Goal: Transaction & Acquisition: Book appointment/travel/reservation

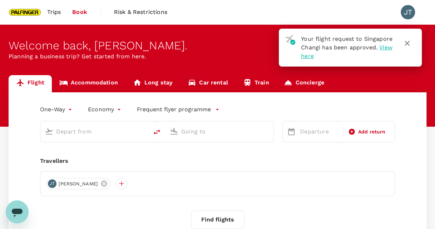
type input "roundtrip"
type input "Singapore Changi (SIN)"
type input "Noi Bai Intl (HAN)"
type input "Singapore Changi (SIN)"
type input "Noi Bai Intl (HAN)"
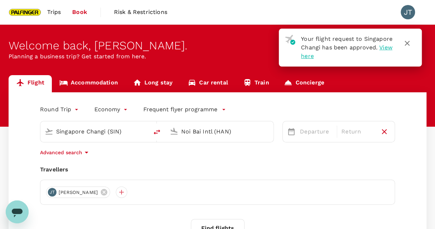
click at [323, 56] on span "View here" at bounding box center [346, 51] width 91 height 15
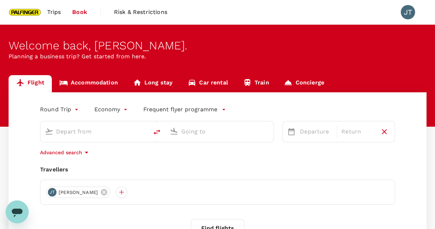
type input "Singapore Changi (SIN)"
type input "Noi Bai Intl (HAN)"
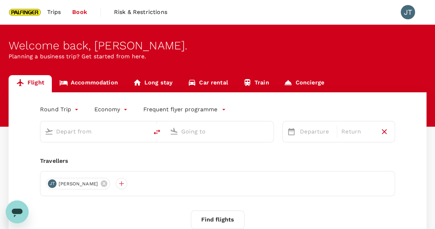
type input "Singapore Changi (SIN)"
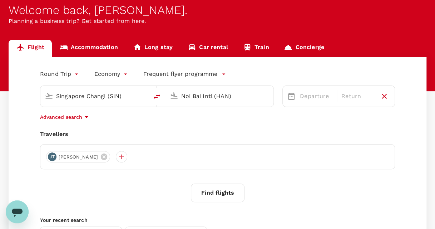
scroll to position [30, 0]
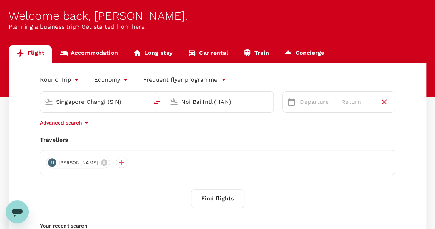
click at [245, 100] on input "Noi Bai Intl (HAN)" at bounding box center [219, 101] width 77 height 11
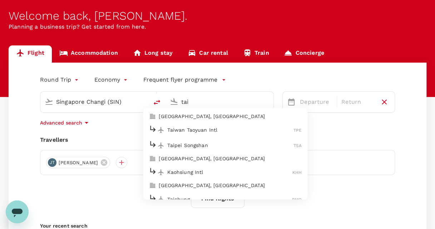
click at [200, 129] on p "Taiwan Taoyuan Intl" at bounding box center [230, 129] width 126 height 7
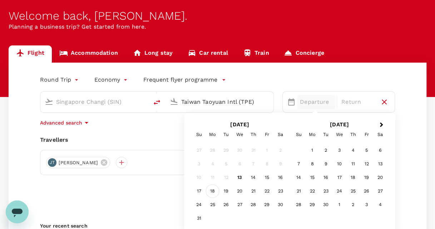
type input "Taiwan Taoyuan Intl (TPE)"
click at [213, 191] on div "18" at bounding box center [213, 191] width 14 height 14
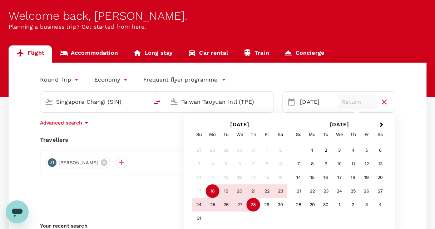
click at [254, 205] on div "28" at bounding box center [253, 205] width 14 height 14
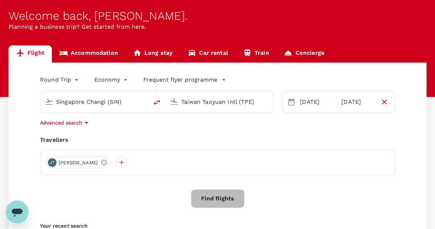
click at [229, 194] on button "Find flights" at bounding box center [218, 198] width 54 height 19
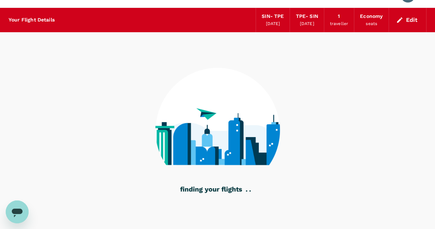
scroll to position [16, 0]
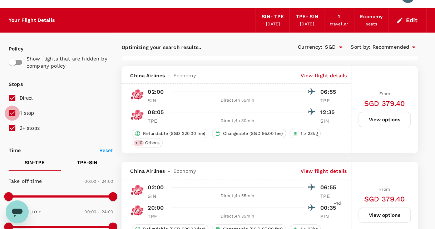
click at [13, 113] on input "1 stop" at bounding box center [12, 112] width 15 height 15
checkbox input "false"
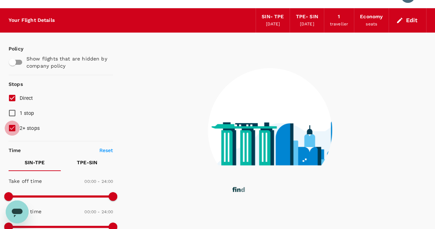
click at [12, 130] on input "2+ stops" at bounding box center [12, 127] width 15 height 15
checkbox input "false"
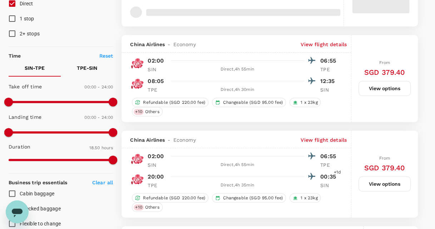
scroll to position [111, 0]
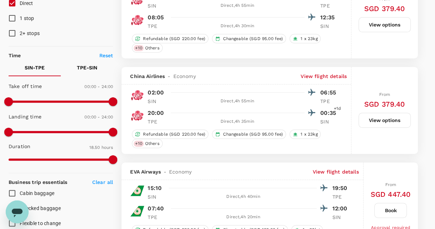
type input "1445"
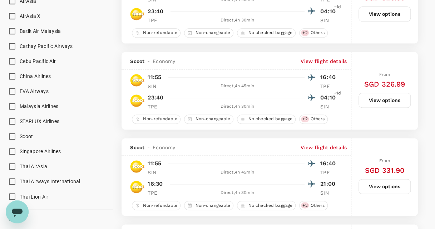
scroll to position [455, 0]
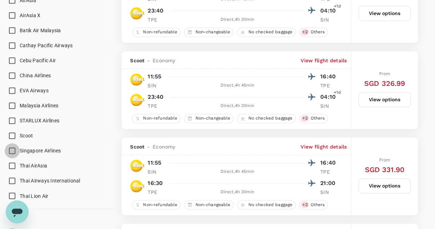
click at [13, 148] on input "Singapore Airlines" at bounding box center [12, 150] width 15 height 15
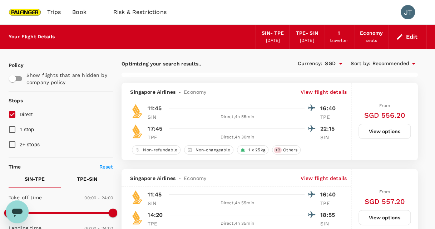
scroll to position [50, 0]
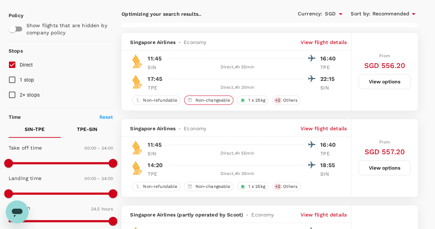
click at [213, 100] on span "Non-changeable" at bounding box center [212, 100] width 41 height 6
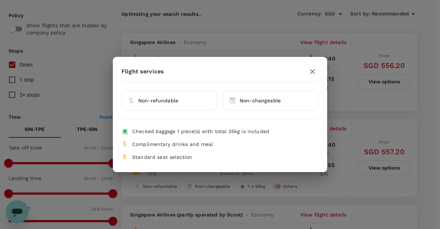
click at [258, 102] on span "Non-changeable" at bounding box center [260, 101] width 41 height 6
click at [315, 76] on button "button" at bounding box center [312, 71] width 12 height 12
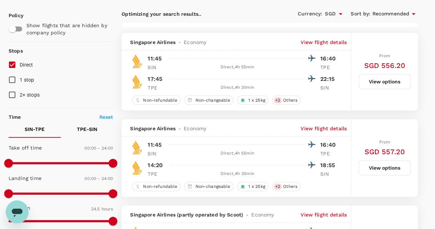
checkbox input "false"
checkbox input "true"
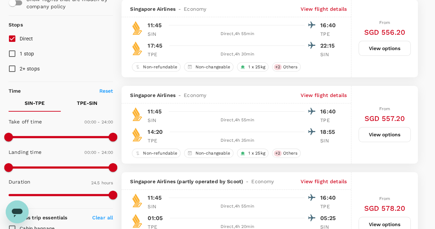
scroll to position [144, 0]
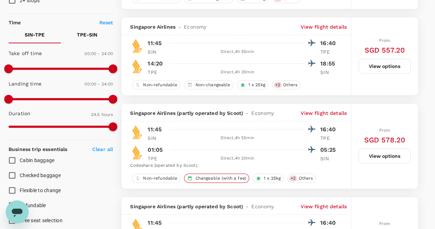
click at [218, 176] on span "Changeable (with a fee)" at bounding box center [220, 178] width 56 height 6
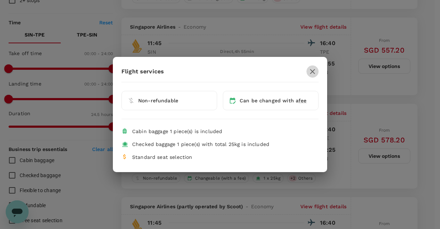
click at [314, 69] on icon "button" at bounding box center [312, 71] width 9 height 9
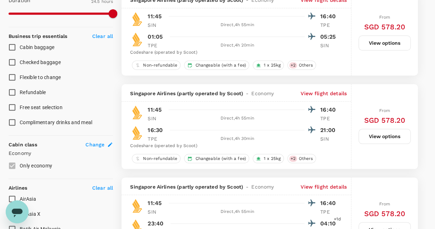
scroll to position [256, 0]
click at [15, 75] on input "Flexible to change" at bounding box center [12, 77] width 15 height 15
checkbox input "true"
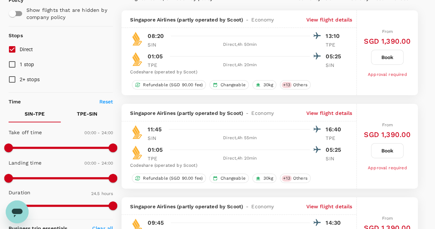
scroll to position [0, 0]
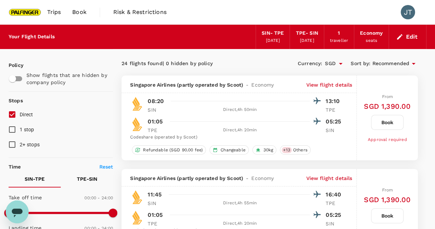
click at [142, 11] on span "Risk & Restrictions" at bounding box center [139, 12] width 53 height 9
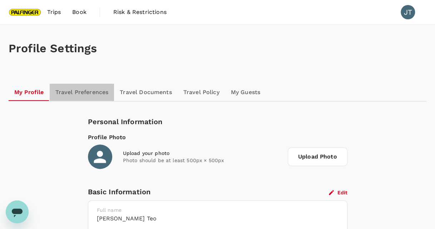
click at [83, 89] on link "Travel Preferences" at bounding box center [82, 92] width 65 height 17
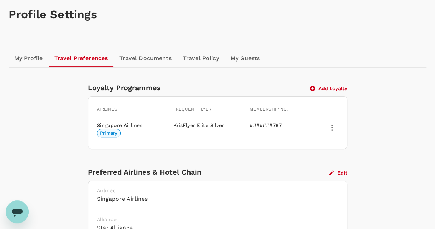
scroll to position [30, 0]
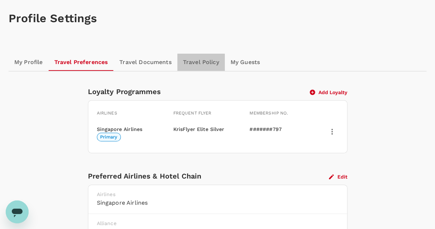
click at [196, 64] on link "Travel Policy" at bounding box center [201, 62] width 48 height 17
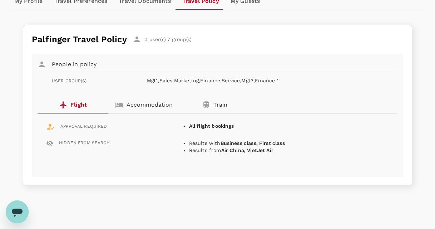
scroll to position [91, 0]
click at [155, 1] on link "Travel Documents" at bounding box center [144, 0] width 63 height 17
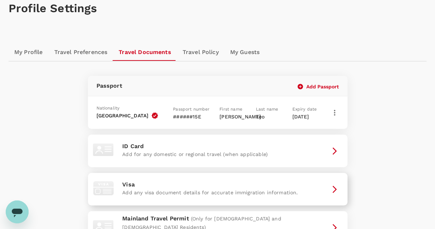
scroll to position [40, 0]
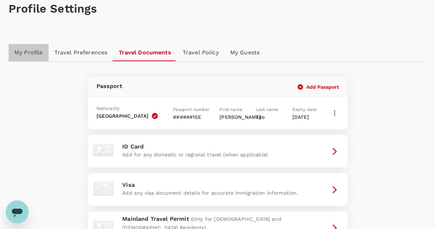
click at [22, 55] on link "My Profile" at bounding box center [29, 52] width 40 height 17
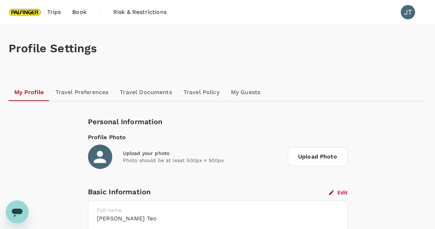
click at [50, 13] on span "Trips" at bounding box center [54, 12] width 14 height 9
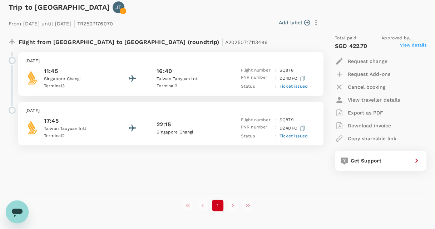
scroll to position [105, 0]
click at [360, 60] on p "Request change" at bounding box center [368, 60] width 40 height 7
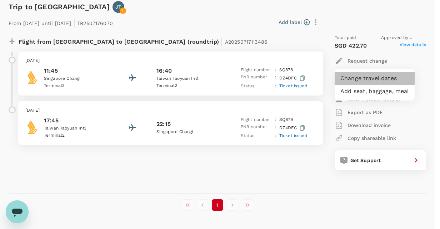
click at [361, 77] on li "Change travel dates" at bounding box center [375, 78] width 80 height 13
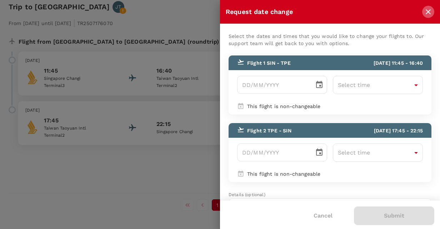
click at [425, 12] on icon "close" at bounding box center [428, 12] width 9 height 9
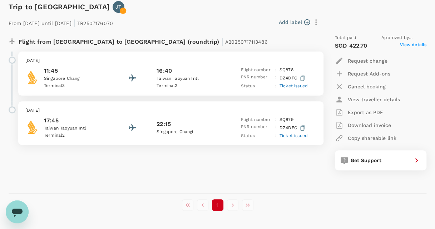
click at [204, 39] on div "Flight from Singapore to Taiwan (roundtrip) | A20250717113486" at bounding box center [149, 40] width 260 height 13
